Goal: Task Accomplishment & Management: Use online tool/utility

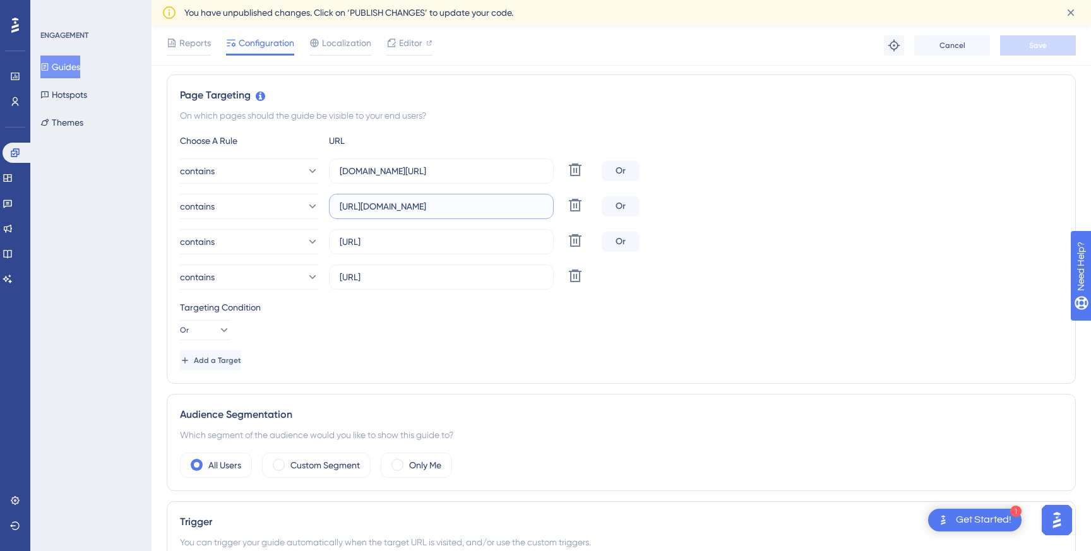
click at [436, 206] on input "[URL][DOMAIN_NAME]" at bounding box center [441, 206] width 203 height 14
click at [238, 360] on span "Add a Target" at bounding box center [218, 360] width 47 height 10
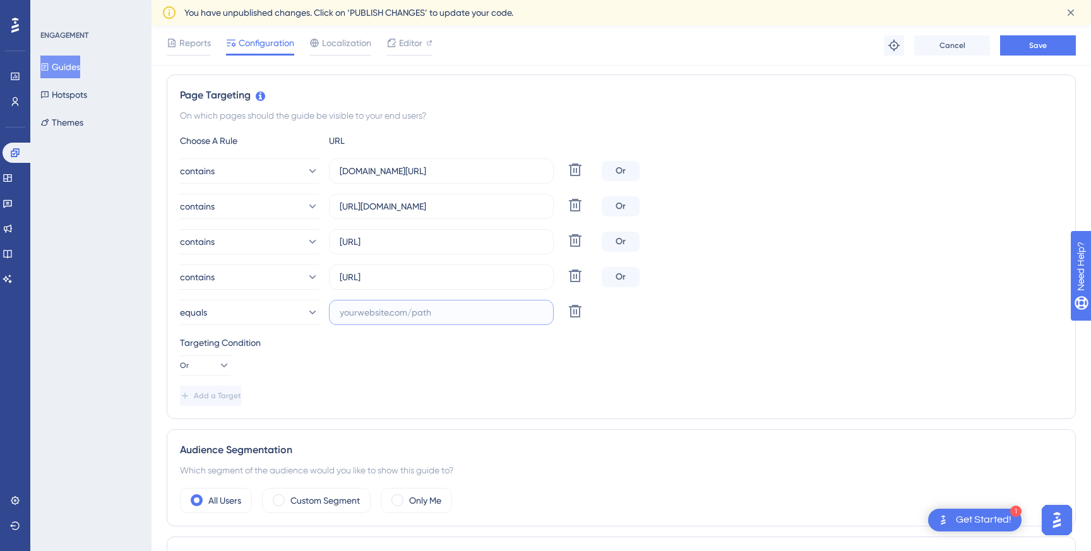
click at [406, 319] on input "text" at bounding box center [441, 313] width 203 height 14
paste input "[URL][DOMAIN_NAME]"
click at [504, 314] on input "[URL][DOMAIN_NAME]" at bounding box center [441, 313] width 203 height 14
type input "[URL][DOMAIN_NAME]"
click at [1047, 41] on button "Save" at bounding box center [1038, 45] width 76 height 20
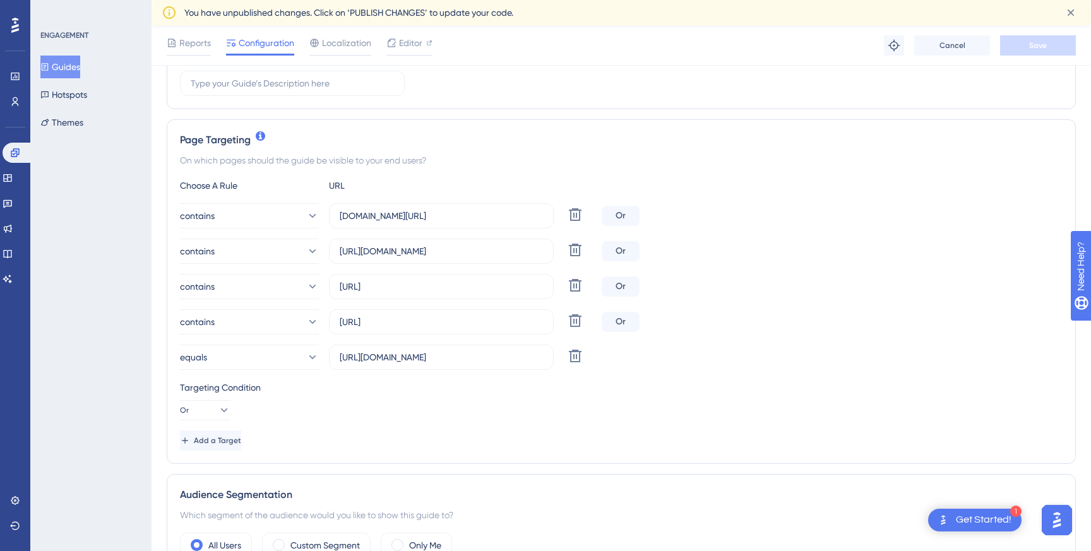
scroll to position [239, 0]
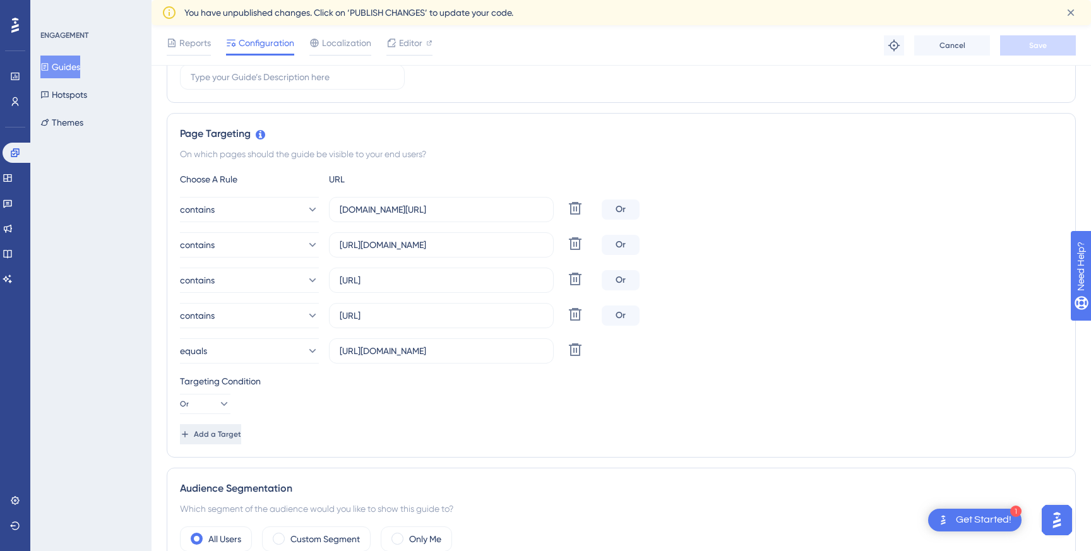
click at [232, 438] on span "Add a Target" at bounding box center [217, 434] width 47 height 10
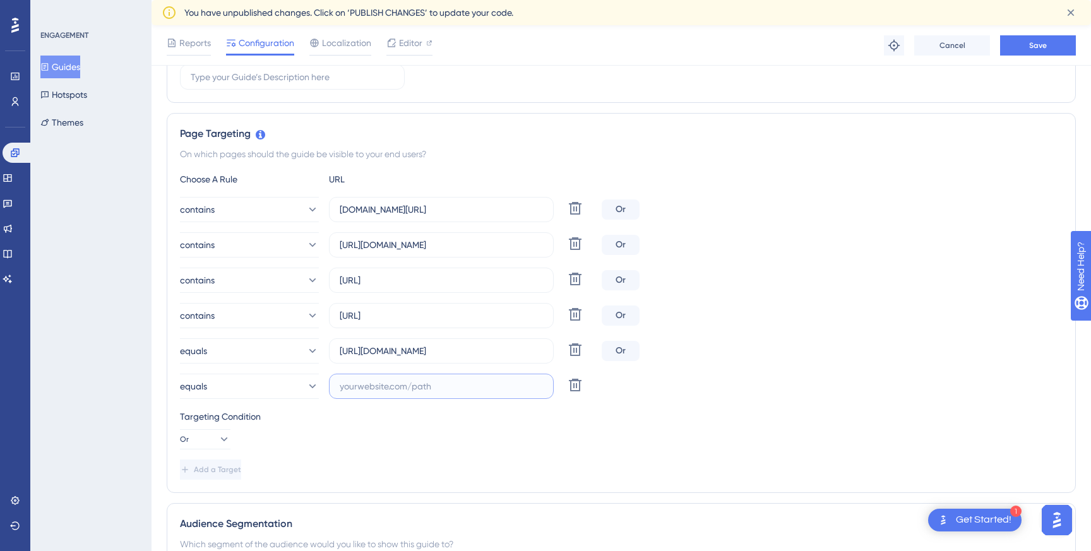
click at [395, 388] on input "text" at bounding box center [441, 386] width 203 height 14
paste input "access_detail"
type input "access_detail"
click at [247, 355] on button "equals" at bounding box center [249, 350] width 139 height 25
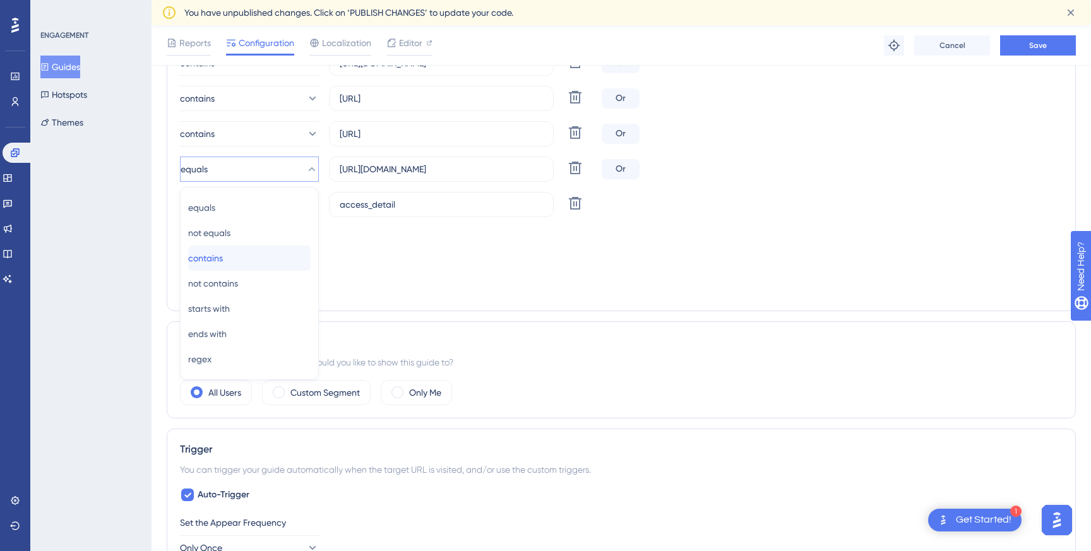
click at [236, 251] on div "contains contains" at bounding box center [249, 258] width 122 height 25
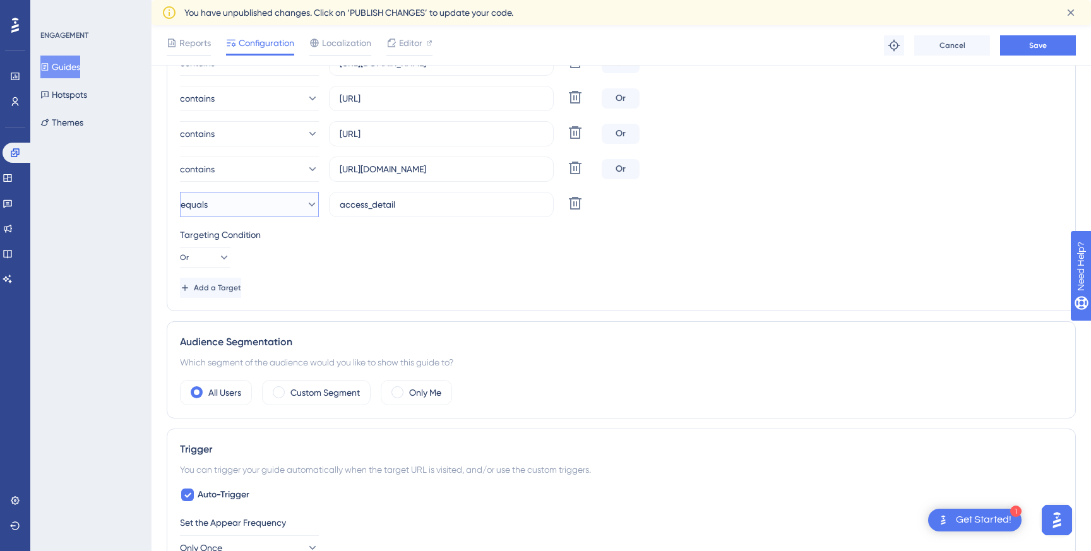
click at [260, 216] on button "equals" at bounding box center [249, 204] width 139 height 25
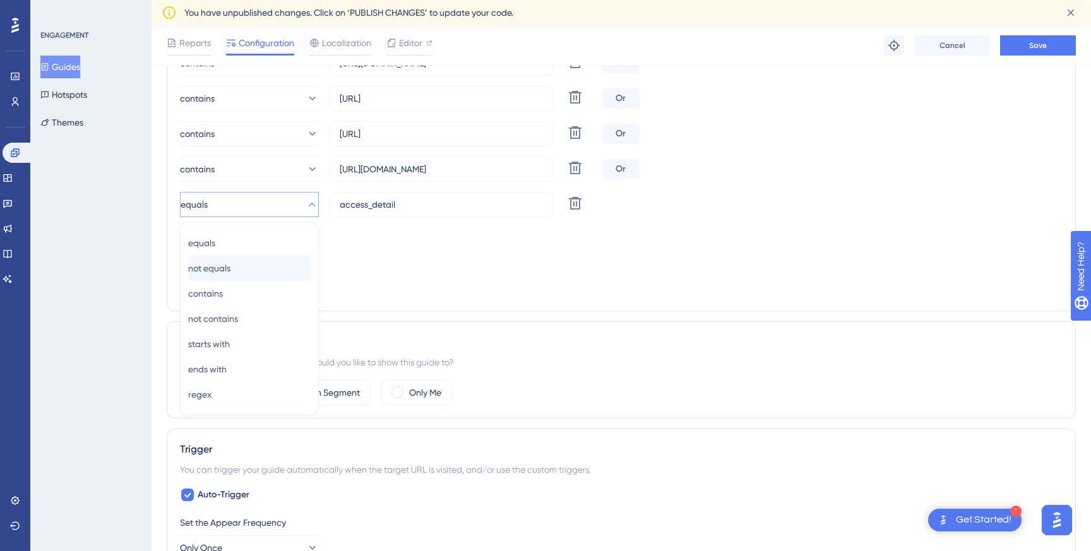
scroll to position [457, 0]
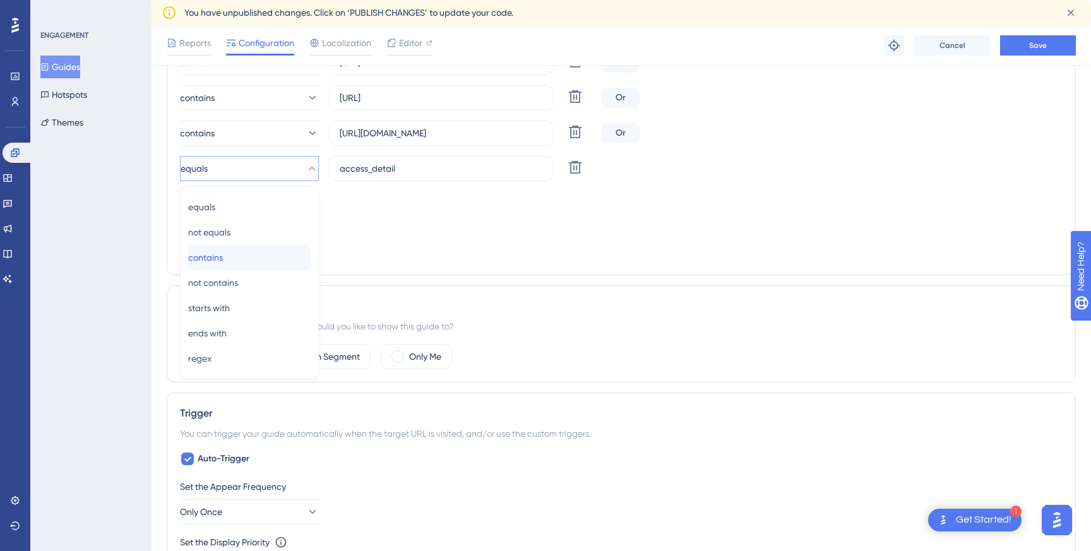
click at [251, 263] on div "contains contains" at bounding box center [249, 257] width 122 height 25
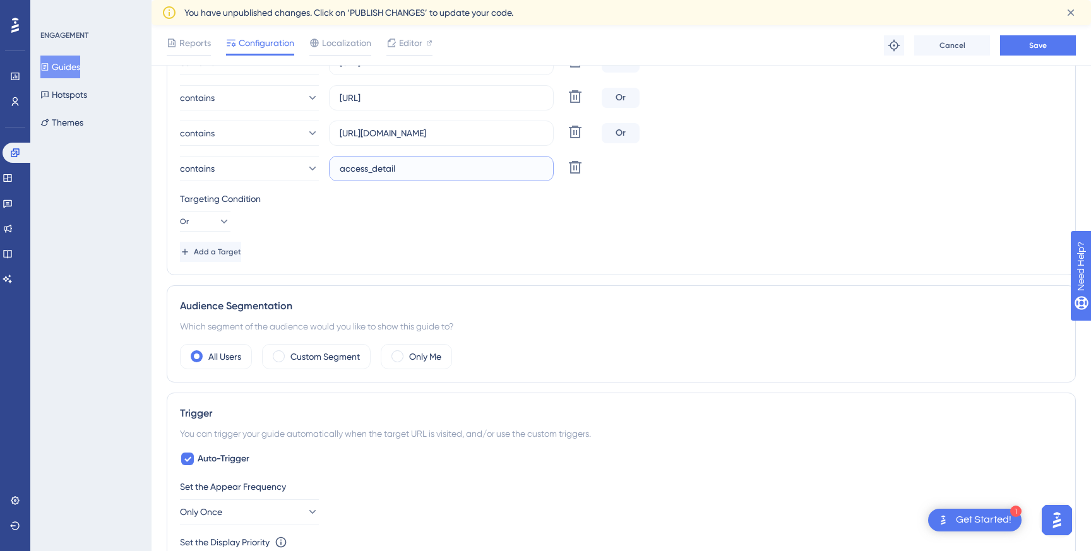
click at [348, 172] on input "access_detail" at bounding box center [441, 169] width 203 height 14
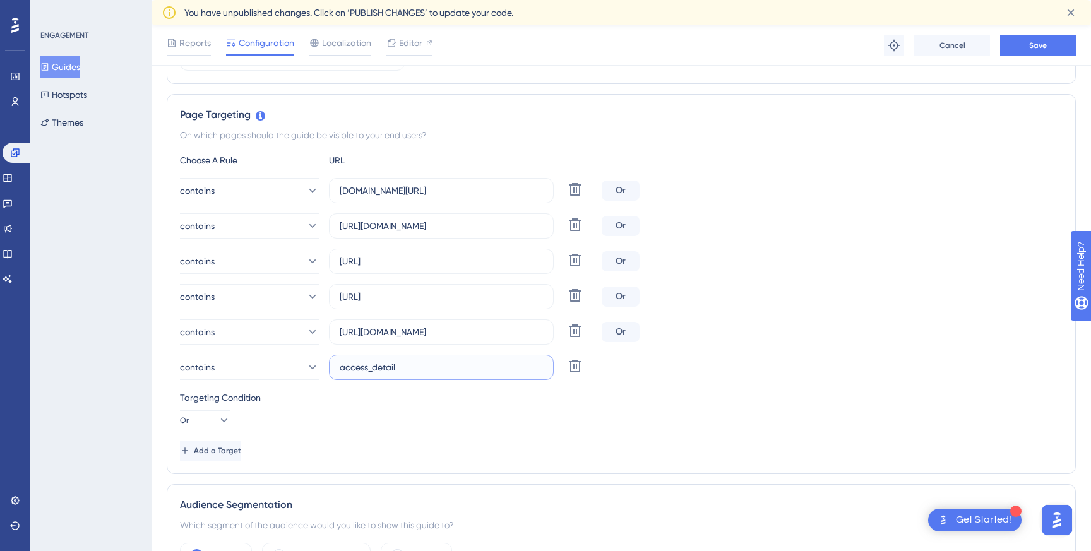
scroll to position [254, 0]
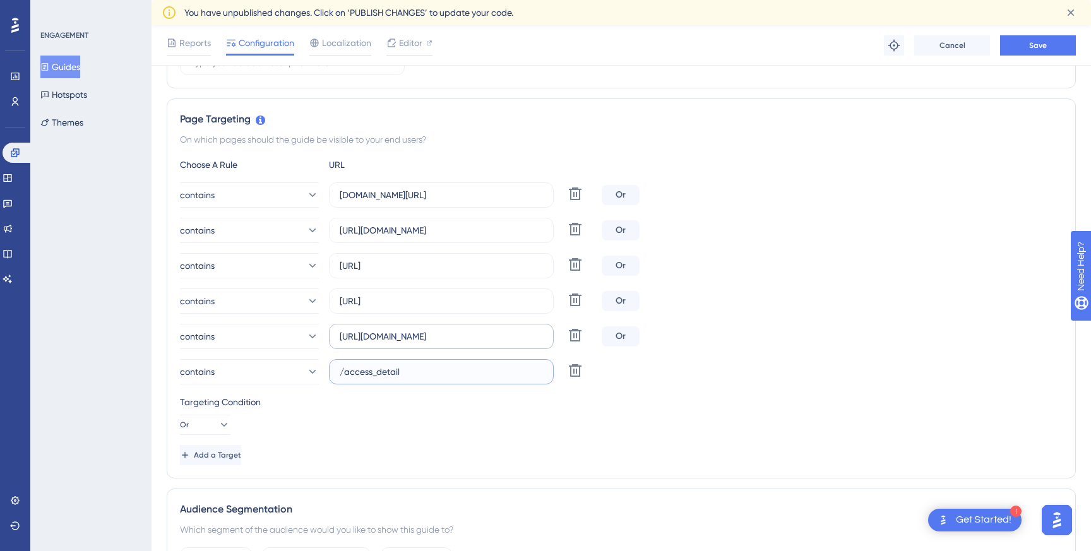
type input "/access_detail"
click at [531, 341] on input "[URL][DOMAIN_NAME]" at bounding box center [441, 337] width 203 height 14
type input "[URL][DOMAIN_NAME]"
click at [1057, 44] on button "Save" at bounding box center [1038, 45] width 76 height 20
click at [238, 460] on span "Add a Target" at bounding box center [217, 455] width 47 height 10
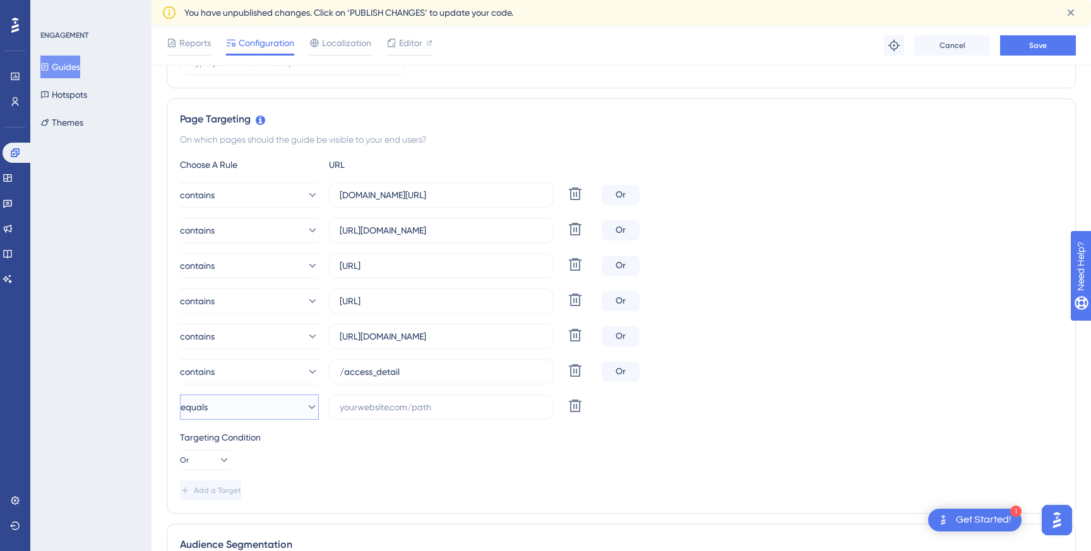
click at [263, 403] on button "equals" at bounding box center [249, 407] width 139 height 25
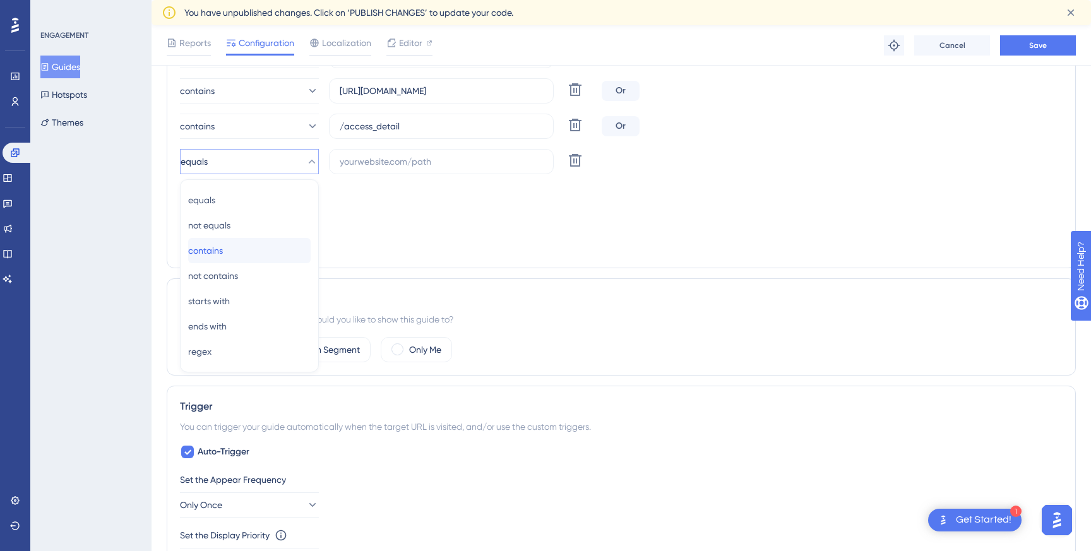
click at [242, 247] on div "contains contains" at bounding box center [249, 250] width 122 height 25
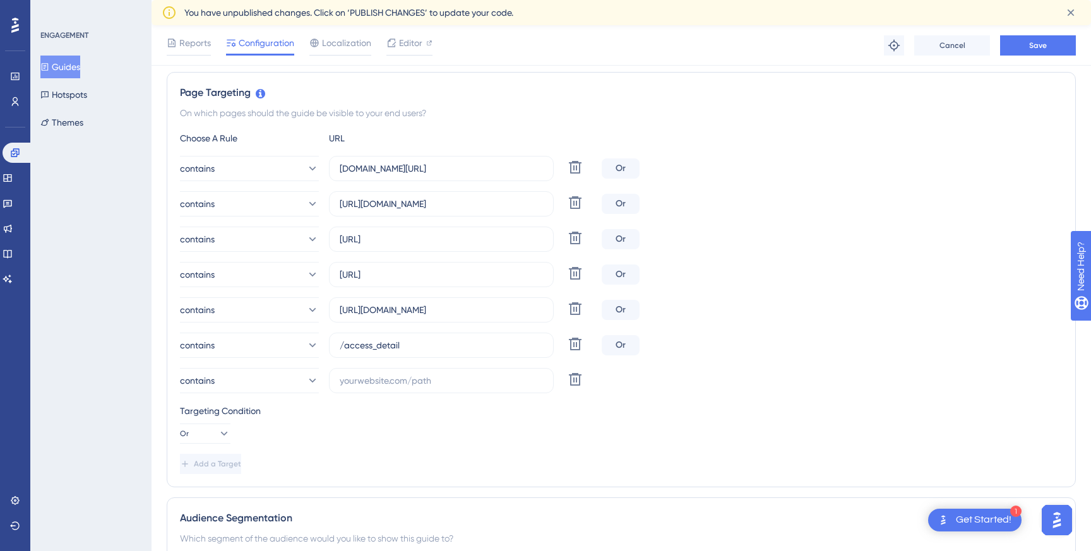
scroll to position [276, 0]
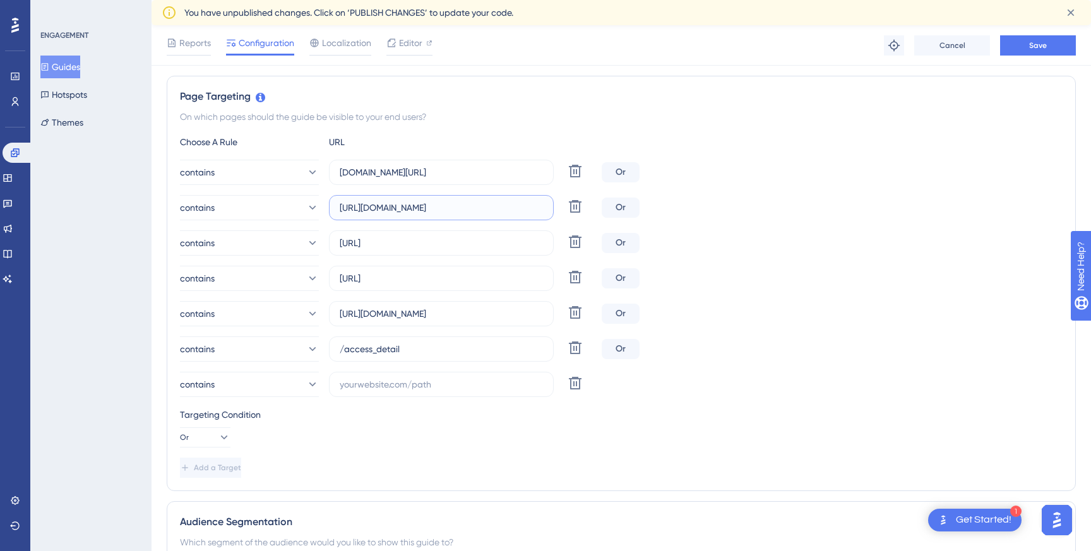
click at [425, 206] on input "[URL][DOMAIN_NAME]" at bounding box center [441, 208] width 203 height 14
click at [405, 388] on input "text" at bounding box center [441, 384] width 203 height 14
paste input "[URL][DOMAIN_NAME]"
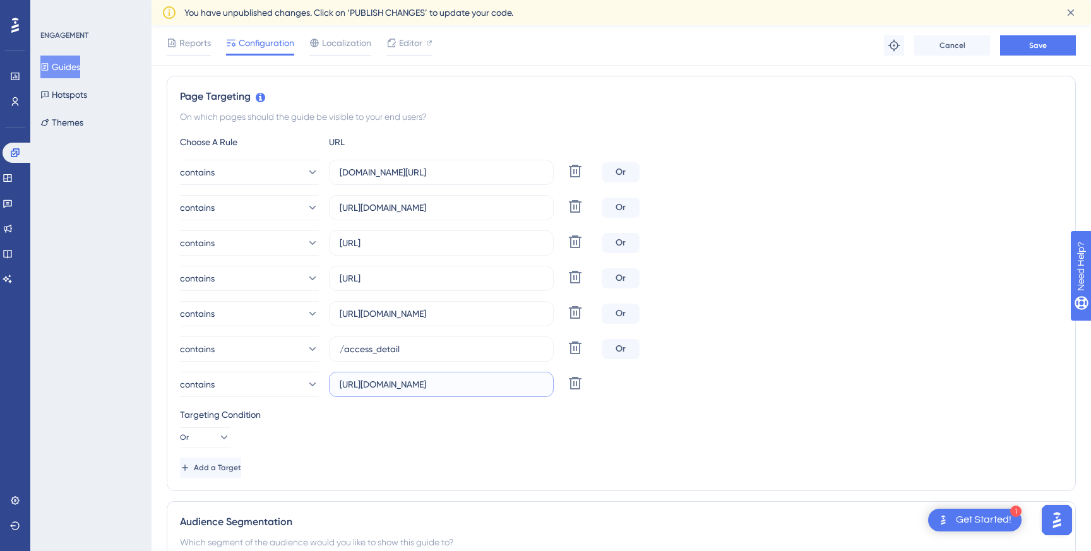
scroll to position [0, 0]
type input "[URL][DOMAIN_NAME]"
click at [1042, 47] on span "Save" at bounding box center [1038, 45] width 18 height 10
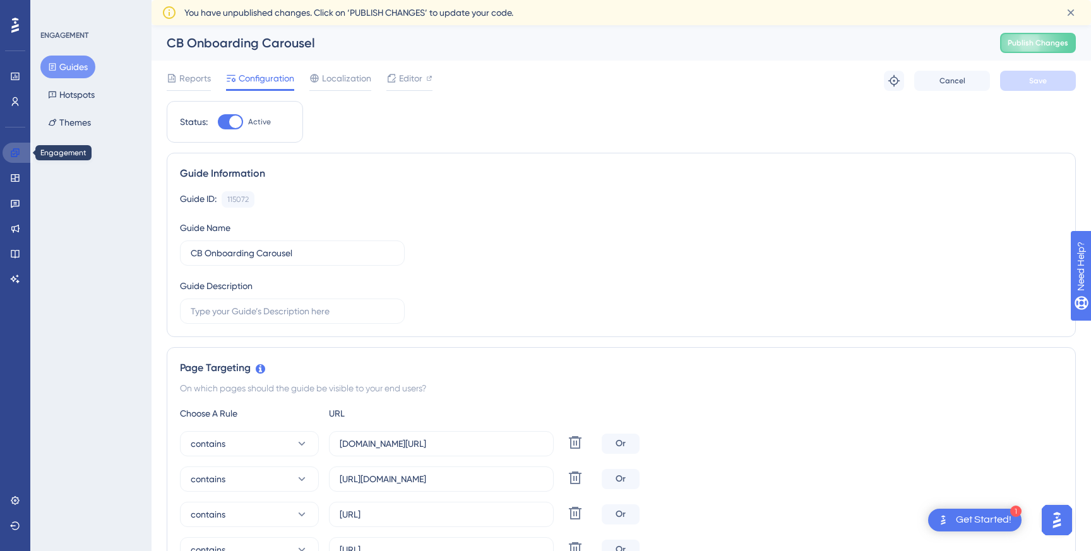
click at [24, 155] on link at bounding box center [18, 153] width 30 height 20
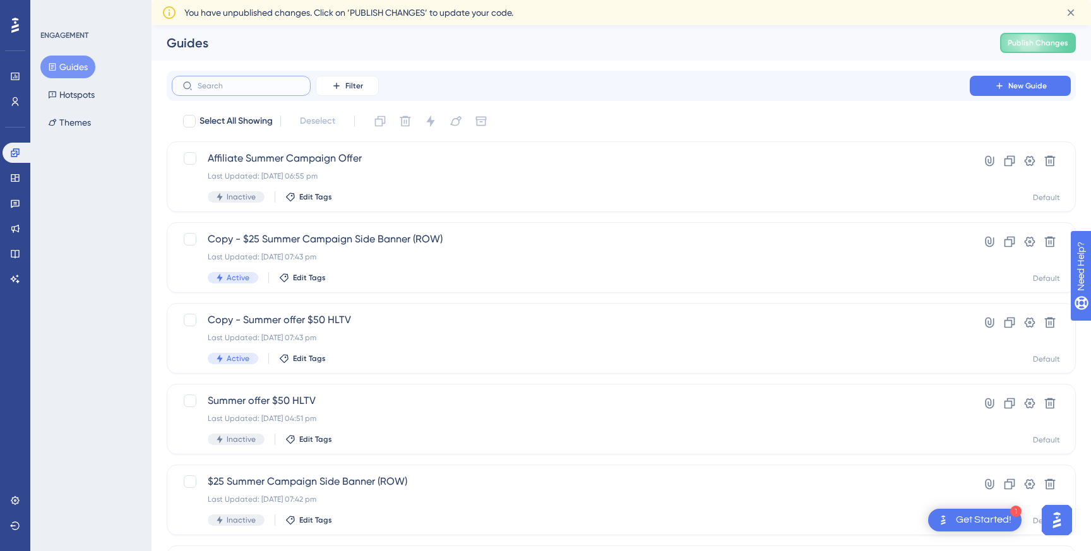
click at [295, 86] on input "text" at bounding box center [249, 85] width 102 height 9
paste input "Sunset Classic - Application Management"
type input "Sunset Classic - Application Management"
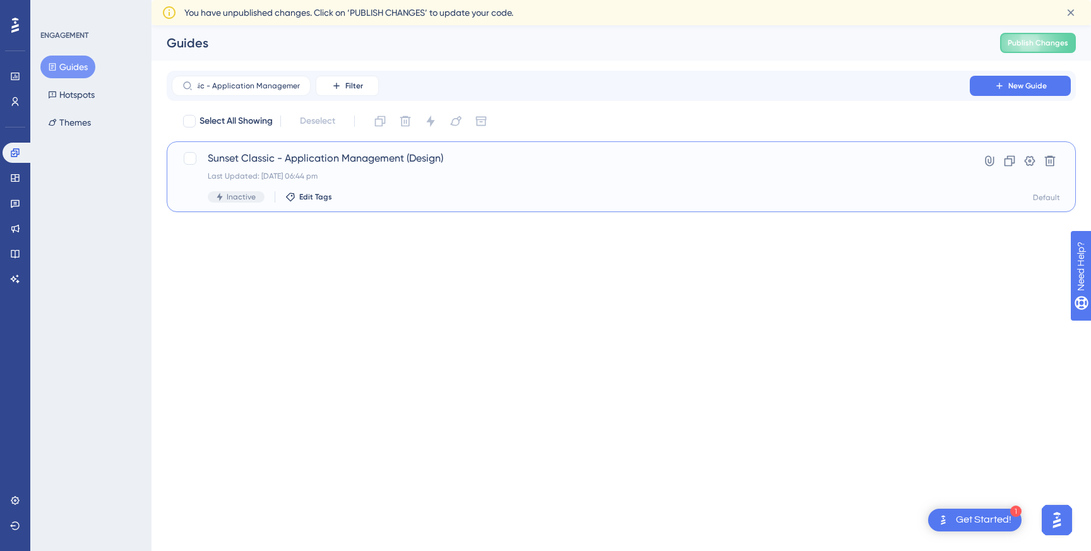
click at [314, 157] on span "Sunset Classic - Application Management (Design)" at bounding box center [571, 158] width 726 height 15
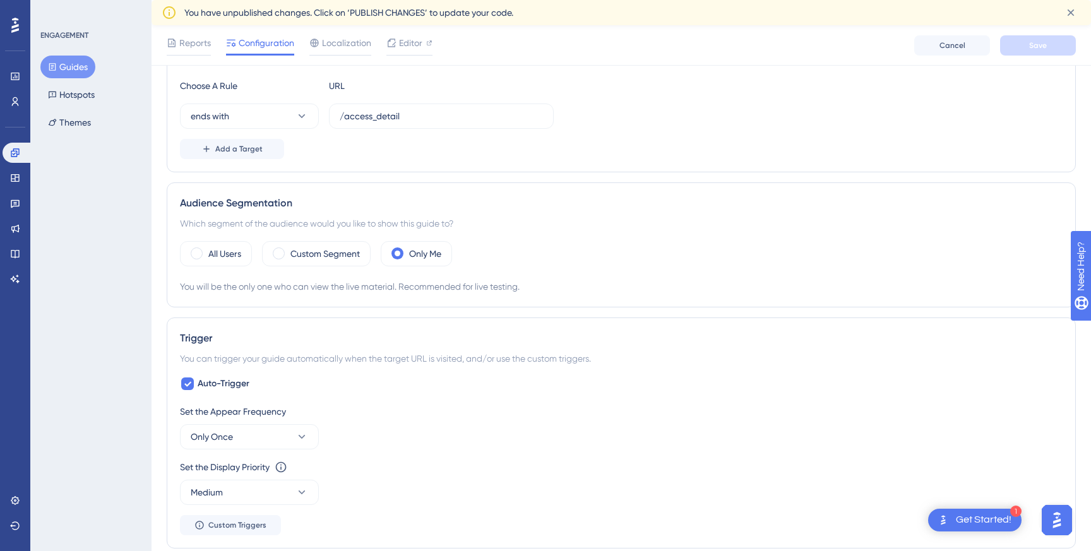
scroll to position [335, 0]
click at [422, 114] on input "/access_detail" at bounding box center [441, 114] width 203 height 14
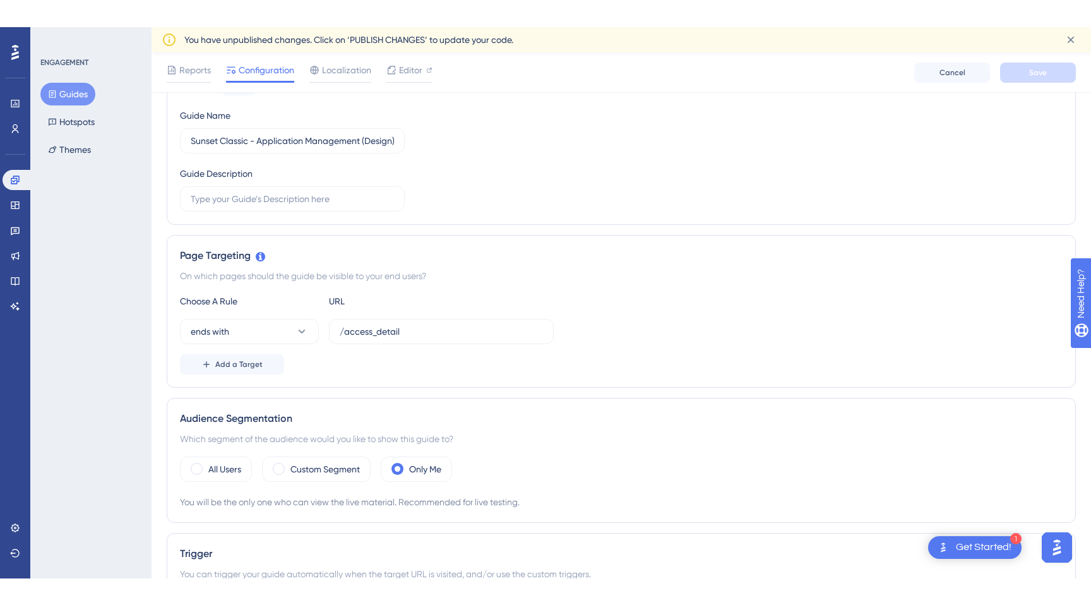
scroll to position [0, 0]
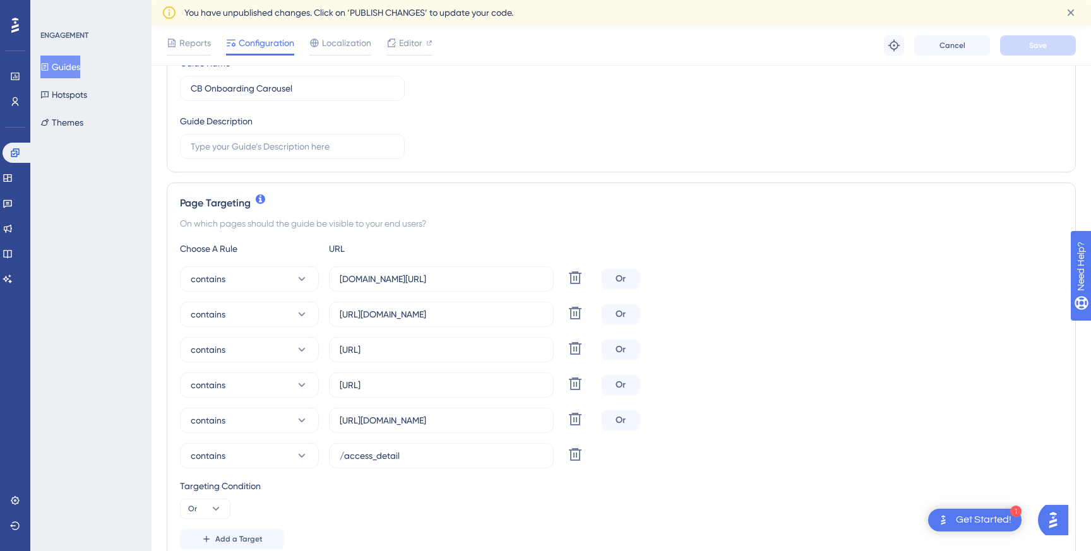
scroll to position [266, 0]
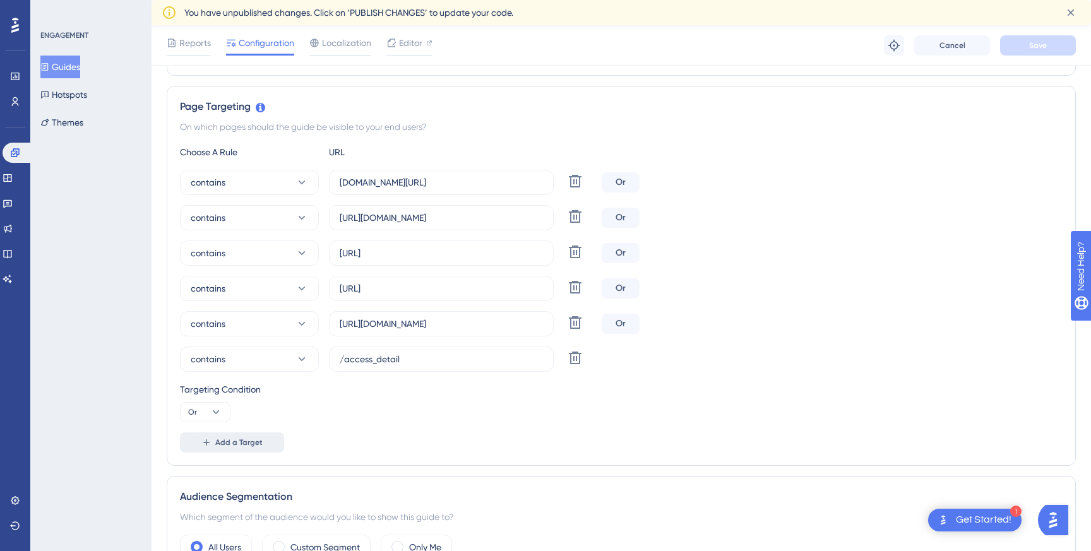
click at [237, 444] on span "Add a Target" at bounding box center [238, 442] width 47 height 10
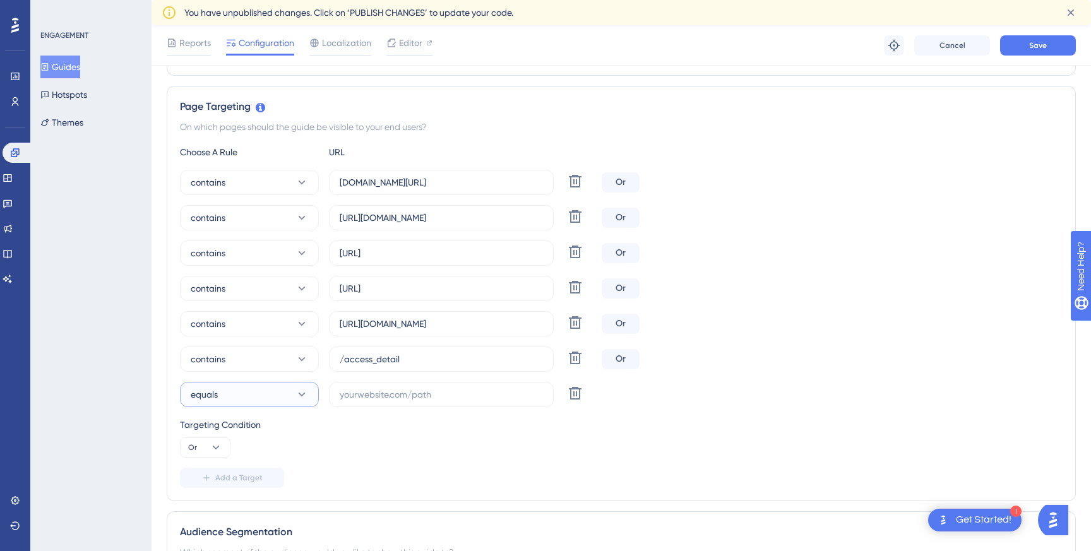
click at [268, 390] on button "equals" at bounding box center [249, 394] width 139 height 25
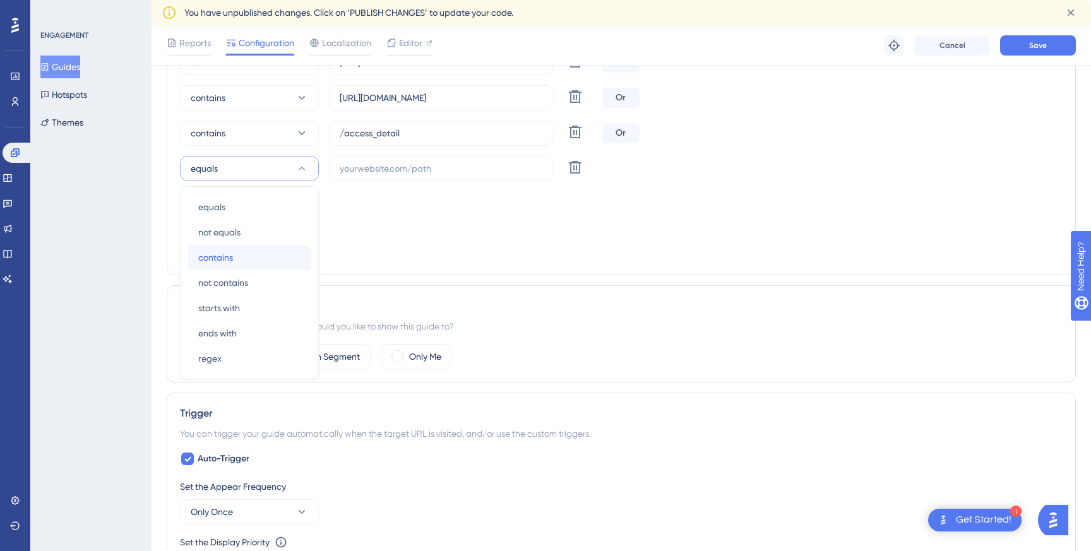
click at [253, 247] on div "contains contains" at bounding box center [249, 257] width 102 height 25
click at [429, 162] on input "text" at bounding box center [441, 169] width 203 height 14
click at [431, 104] on input "[URL][DOMAIN_NAME]" at bounding box center [441, 98] width 203 height 14
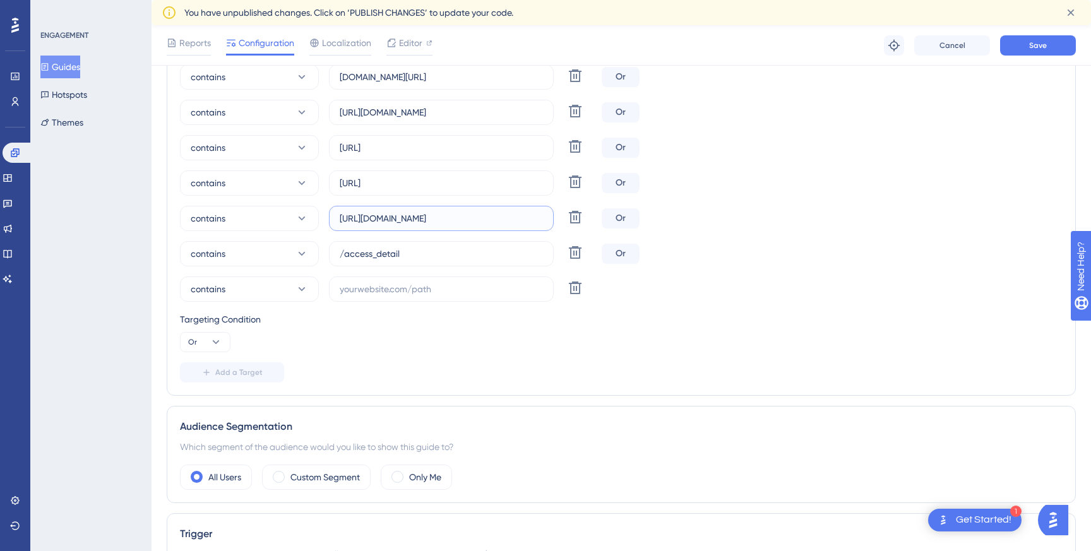
scroll to position [361, 0]
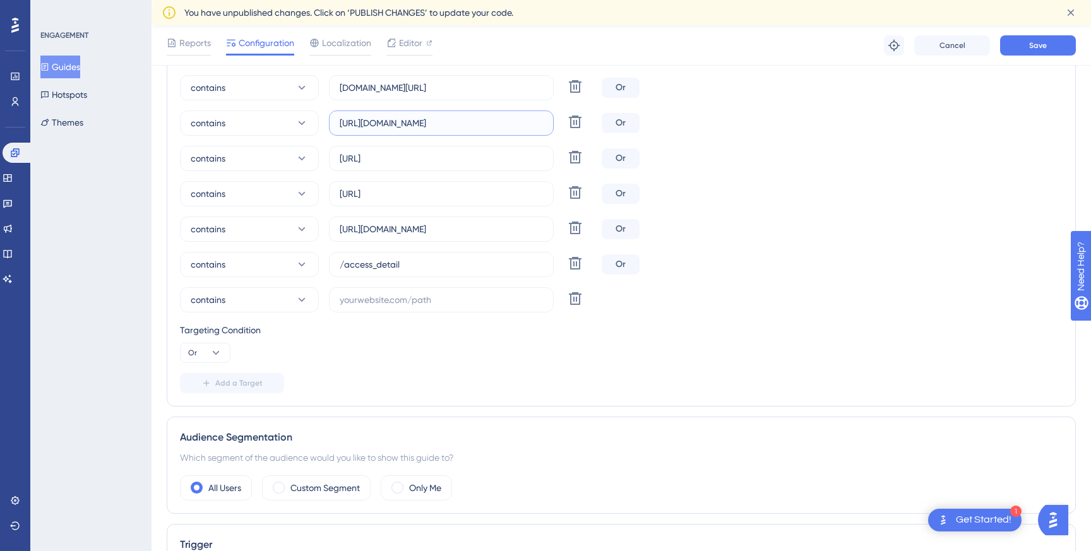
click at [433, 125] on input "[URL][DOMAIN_NAME]" at bounding box center [441, 123] width 203 height 14
click at [399, 307] on label at bounding box center [441, 299] width 225 height 25
click at [399, 307] on input "text" at bounding box center [441, 300] width 203 height 14
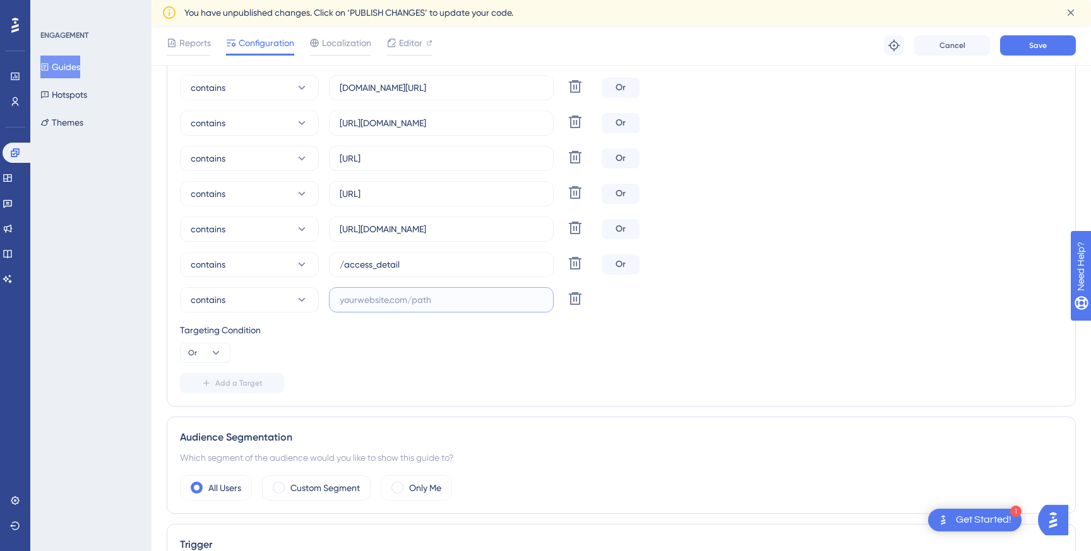
paste input "[URL][DOMAIN_NAME]"
type input "[URL][DOMAIN_NAME]"
click at [1035, 45] on span "Save" at bounding box center [1038, 45] width 18 height 10
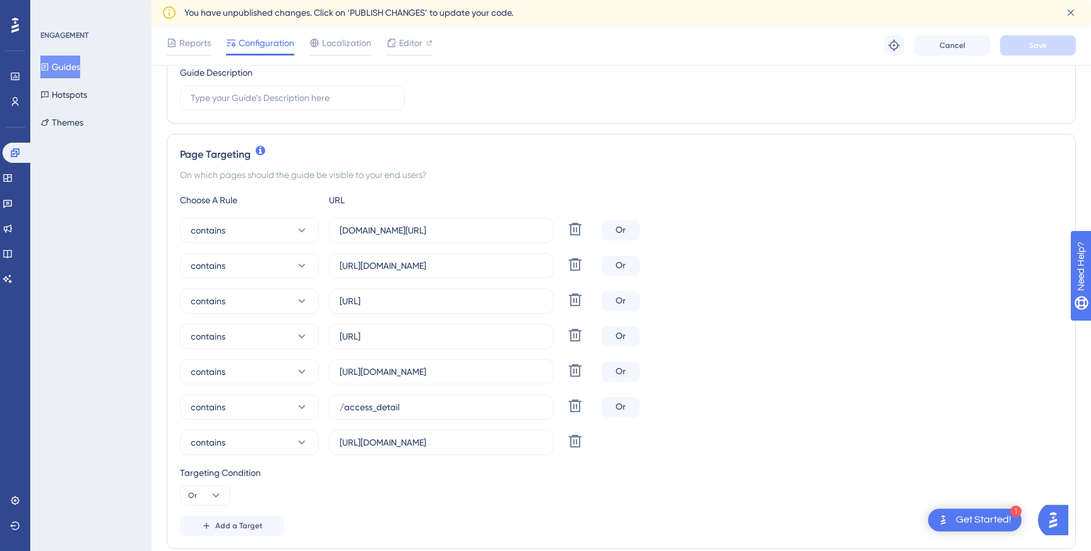
scroll to position [285, 0]
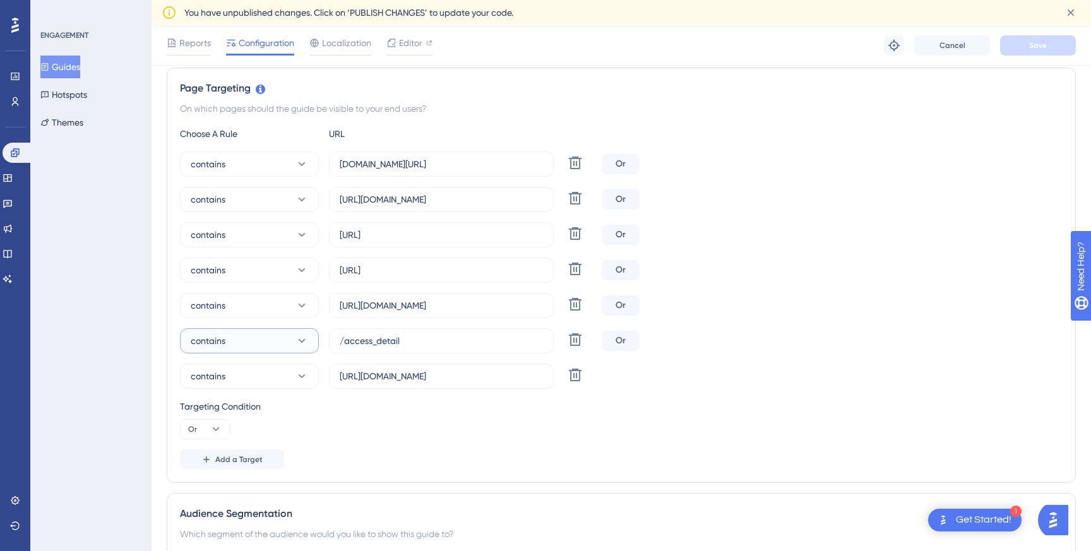
click at [249, 340] on button "contains" at bounding box center [249, 340] width 139 height 25
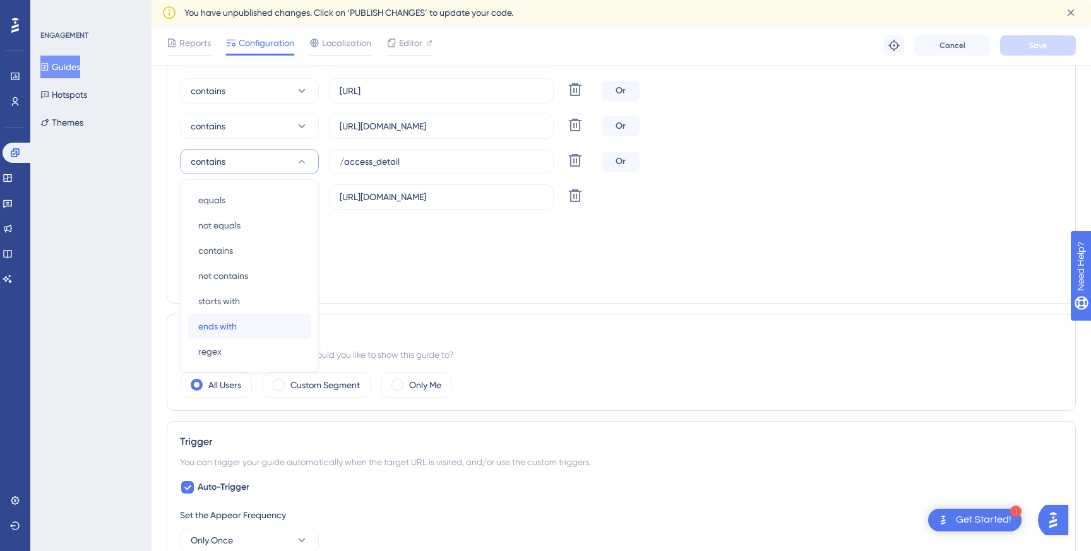
click at [249, 326] on div "ends with ends with" at bounding box center [249, 326] width 102 height 25
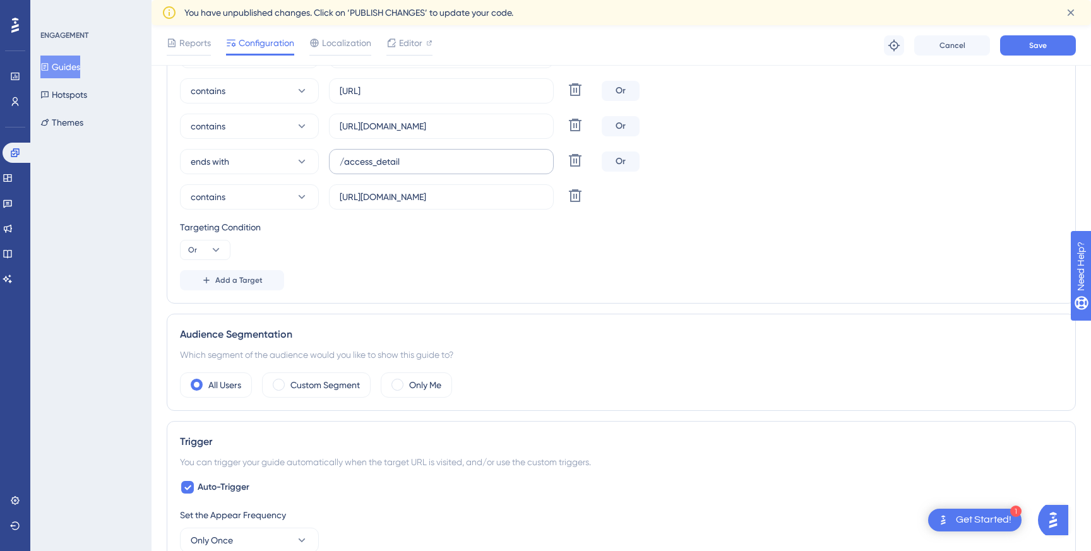
click at [424, 170] on label "/access_detail" at bounding box center [441, 161] width 225 height 25
click at [424, 169] on input "/access_detail" at bounding box center [441, 162] width 203 height 14
click at [424, 170] on label "/access_detail" at bounding box center [441, 161] width 225 height 25
click at [424, 169] on input "/access_detail" at bounding box center [441, 162] width 203 height 14
click at [424, 170] on label "/access_detail" at bounding box center [441, 161] width 225 height 25
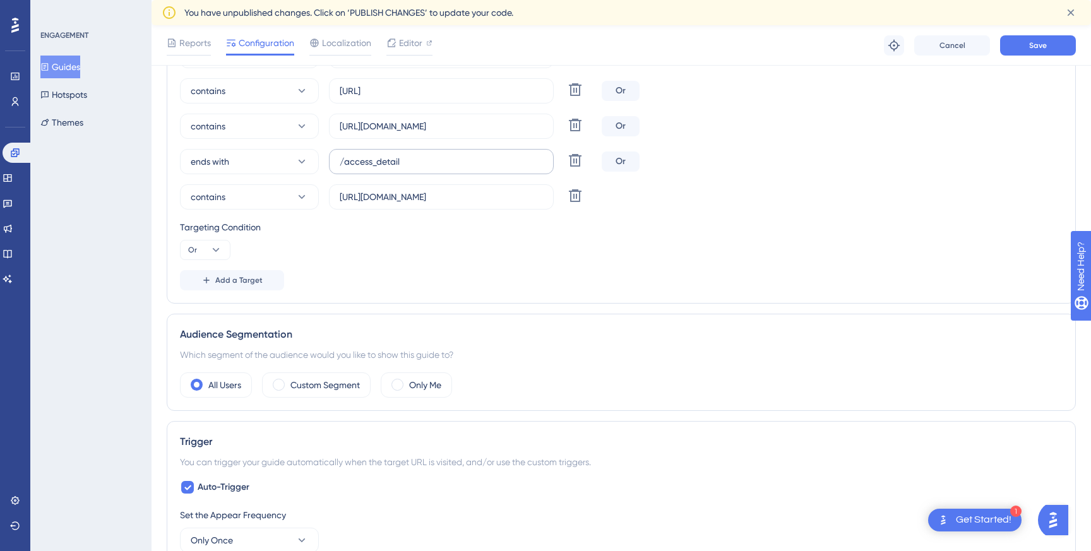
click at [424, 169] on input "/access_detail" at bounding box center [441, 162] width 203 height 14
click at [1045, 39] on button "Save" at bounding box center [1038, 45] width 76 height 20
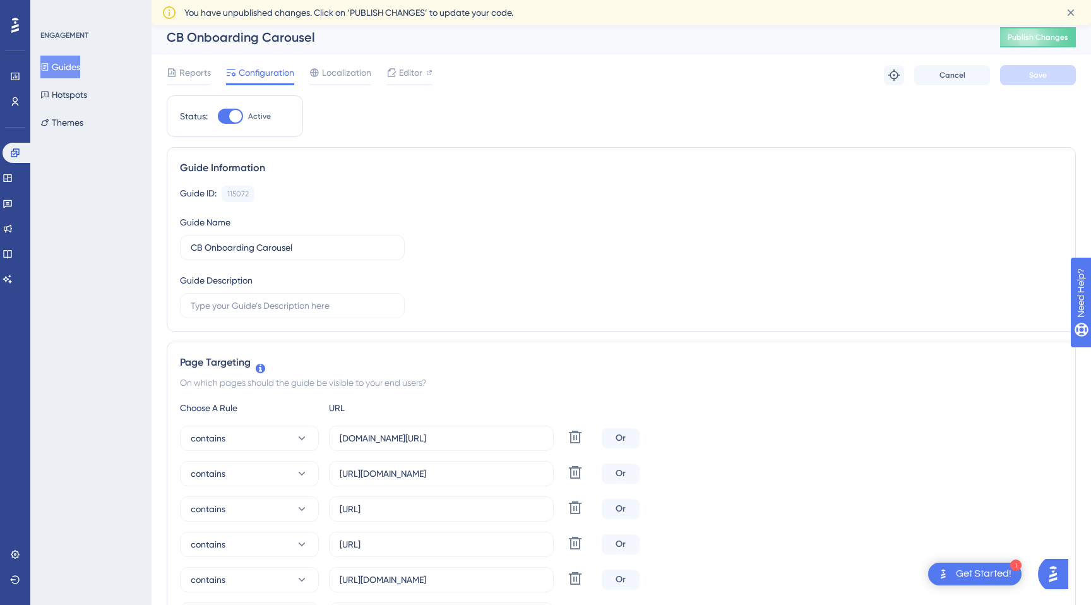
scroll to position [0, 0]
